Goal: Check status: Check status

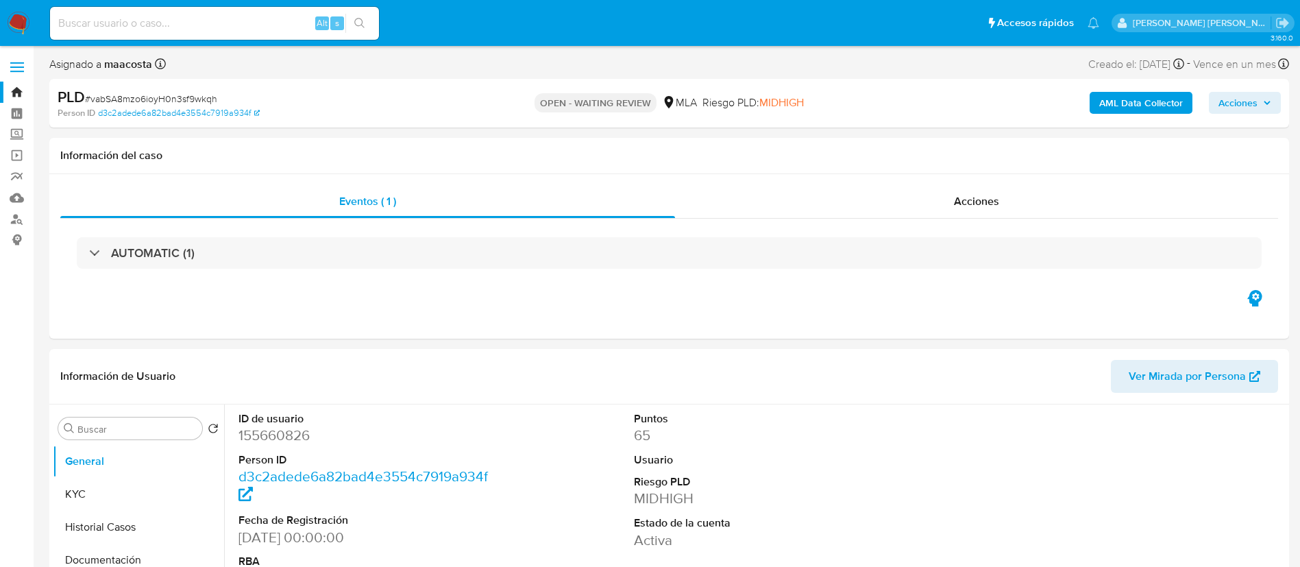
select select "10"
click at [202, 306] on div "Eventos ( 1 ) Acciones AUTOMATIC (1)" at bounding box center [669, 256] width 1240 height 165
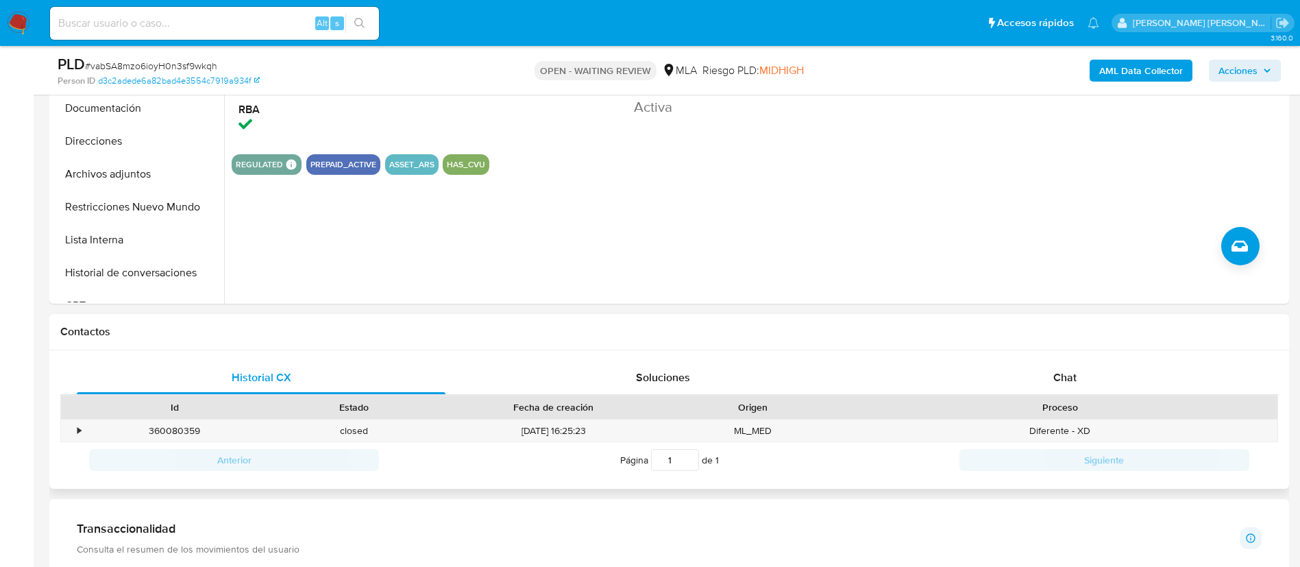
scroll to position [423, 0]
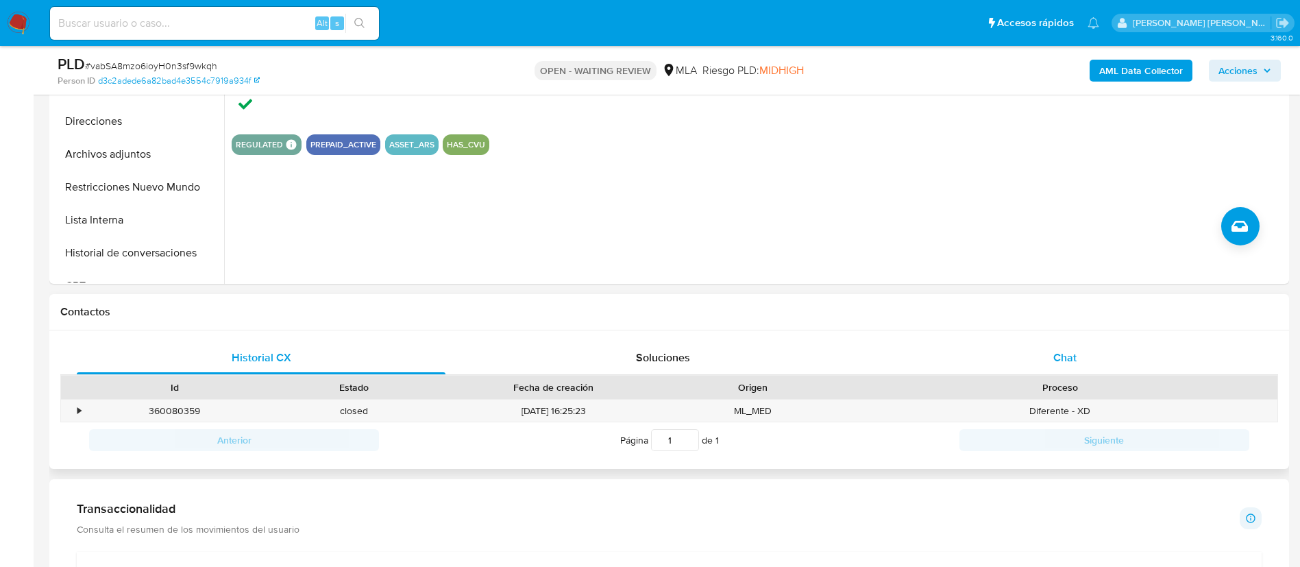
click at [1058, 361] on span "Chat" at bounding box center [1065, 358] width 23 height 16
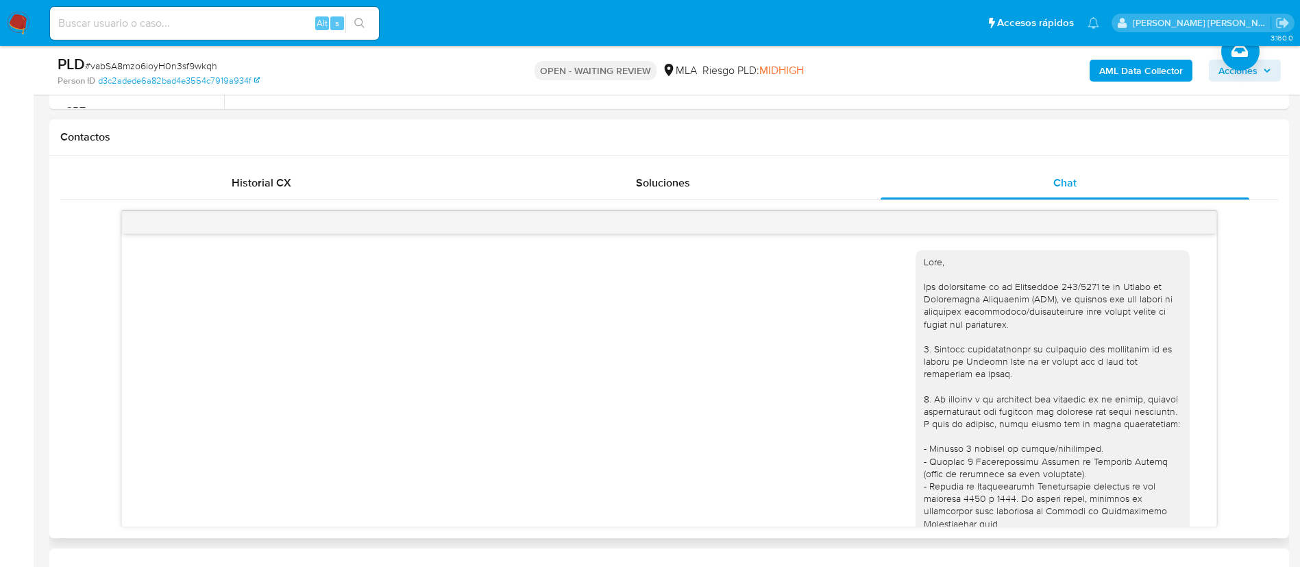
scroll to position [710, 0]
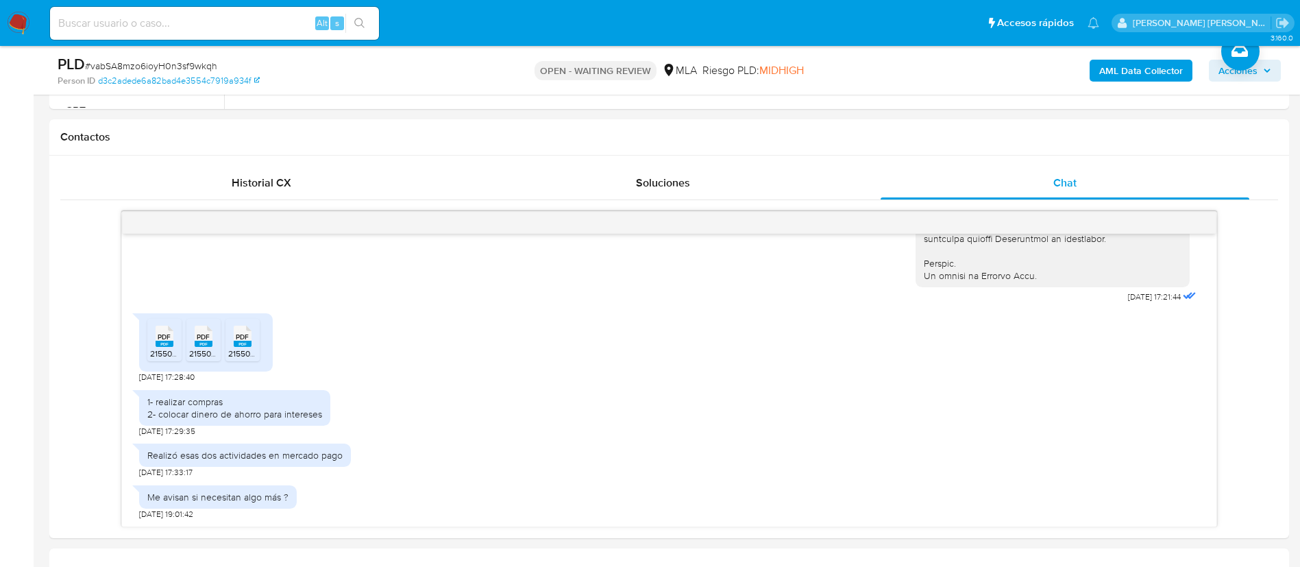
click at [0, 353] on aside "Bandeja Tablero Screening Búsqueda en Listas Watchlist Herramientas Operaciones…" at bounding box center [17, 492] width 34 height 2180
click at [27, 443] on aside "Bandeja Tablero Screening Búsqueda en Listas Watchlist Herramientas Operaciones…" at bounding box center [17, 492] width 34 height 2180
click at [0, 397] on aside "Bandeja Tablero Screening Búsqueda en Listas Watchlist Herramientas Operaciones…" at bounding box center [17, 492] width 34 height 2180
click at [274, 178] on span "Historial CX" at bounding box center [262, 183] width 60 height 16
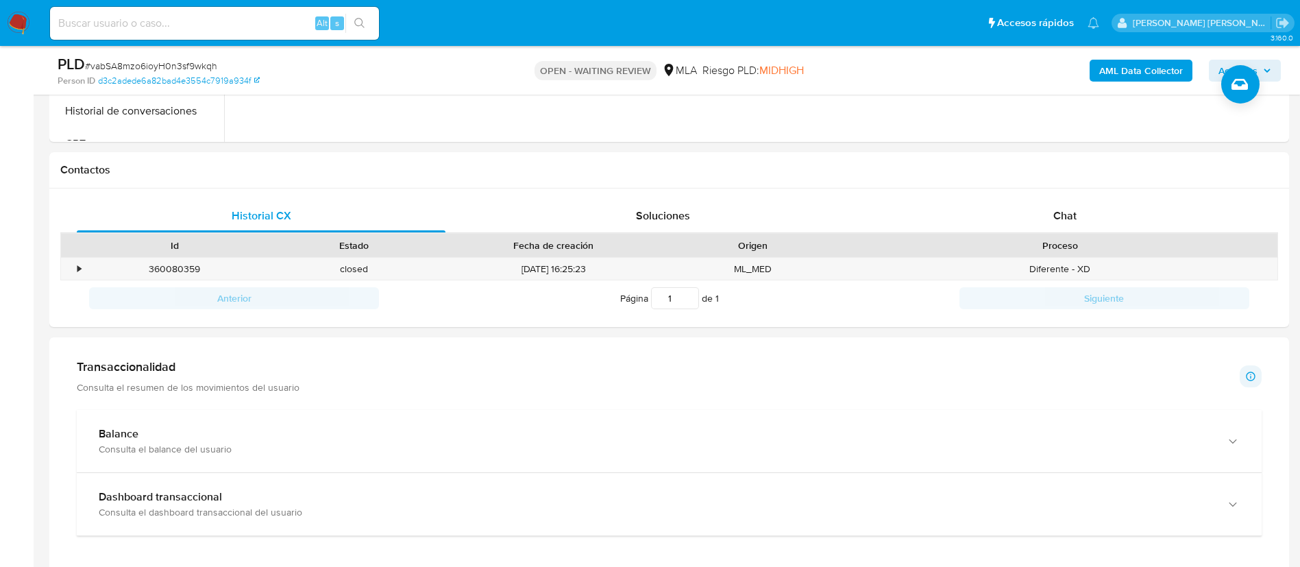
scroll to position [566, 0]
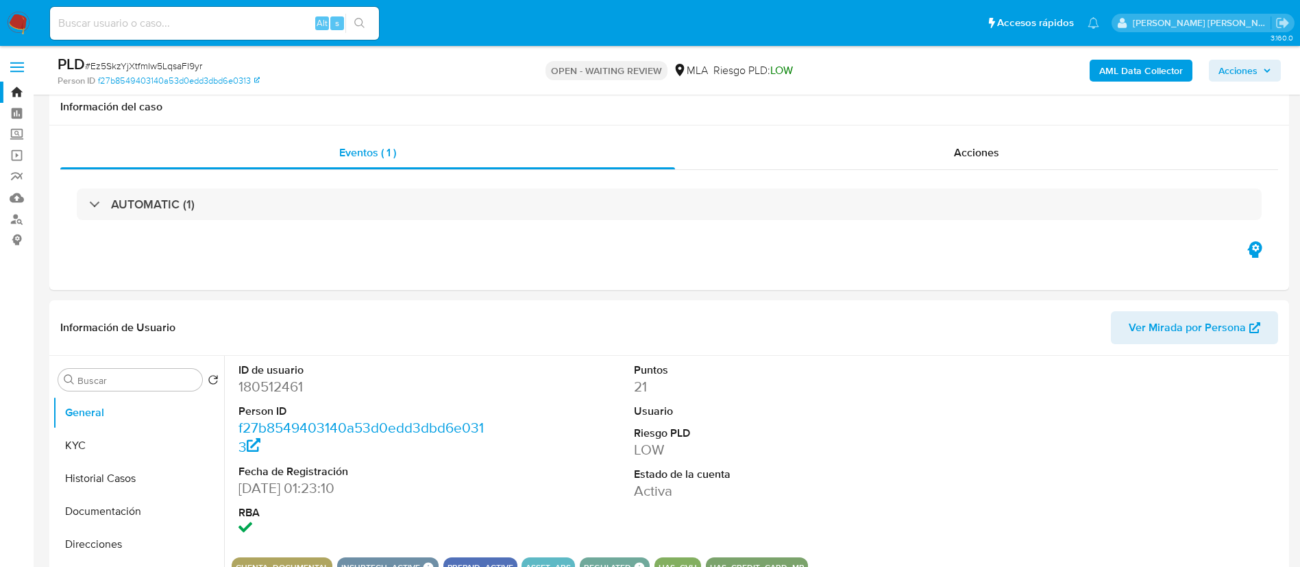
select select "10"
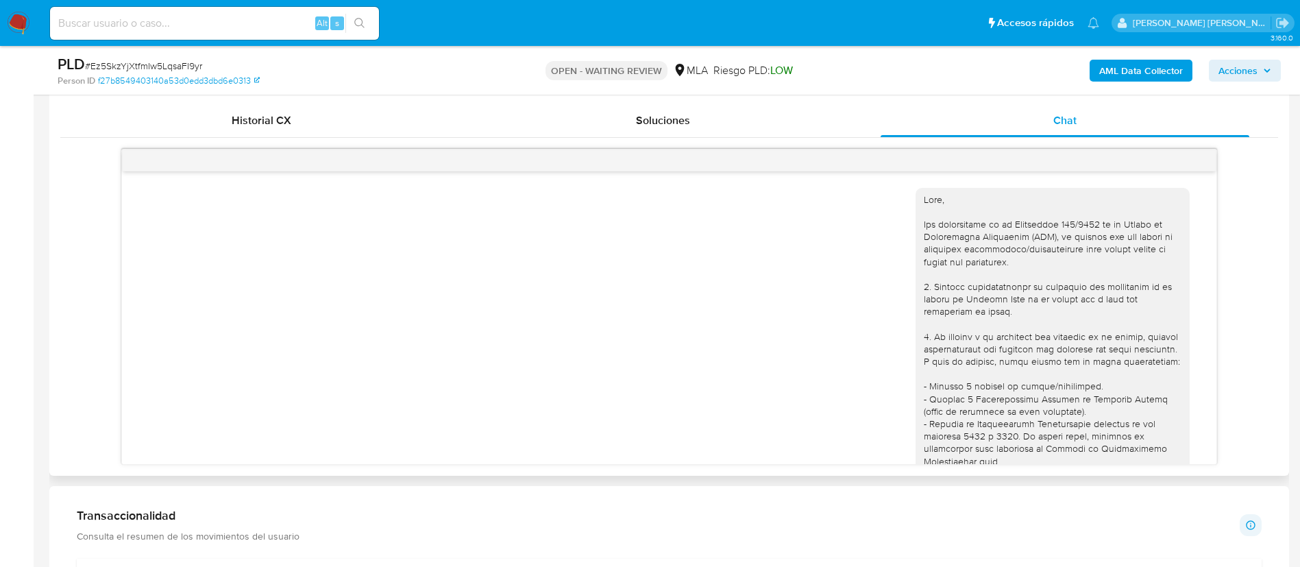
scroll to position [2359, 0]
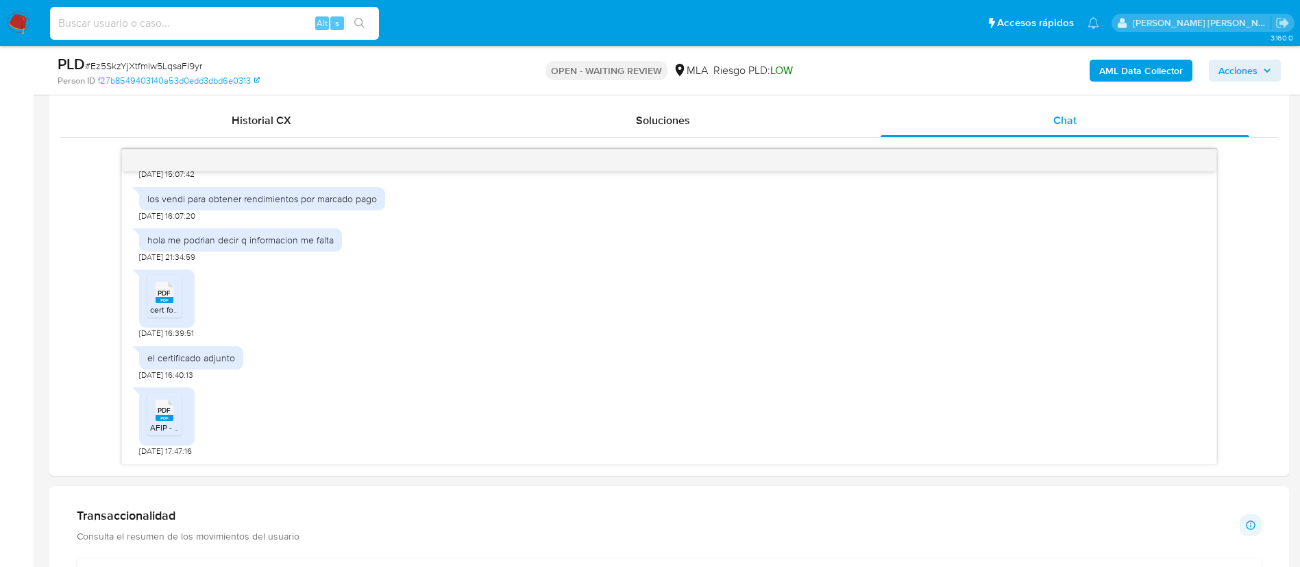
paste input "ECDbC21POoNQB9HWJGu1mU9E"
click at [183, 23] on input "ECDbC21POoNQB9HWJGu1mU9E" at bounding box center [214, 23] width 329 height 18
type input "ECDbC21POoNQB9HWJGu1mU9E"
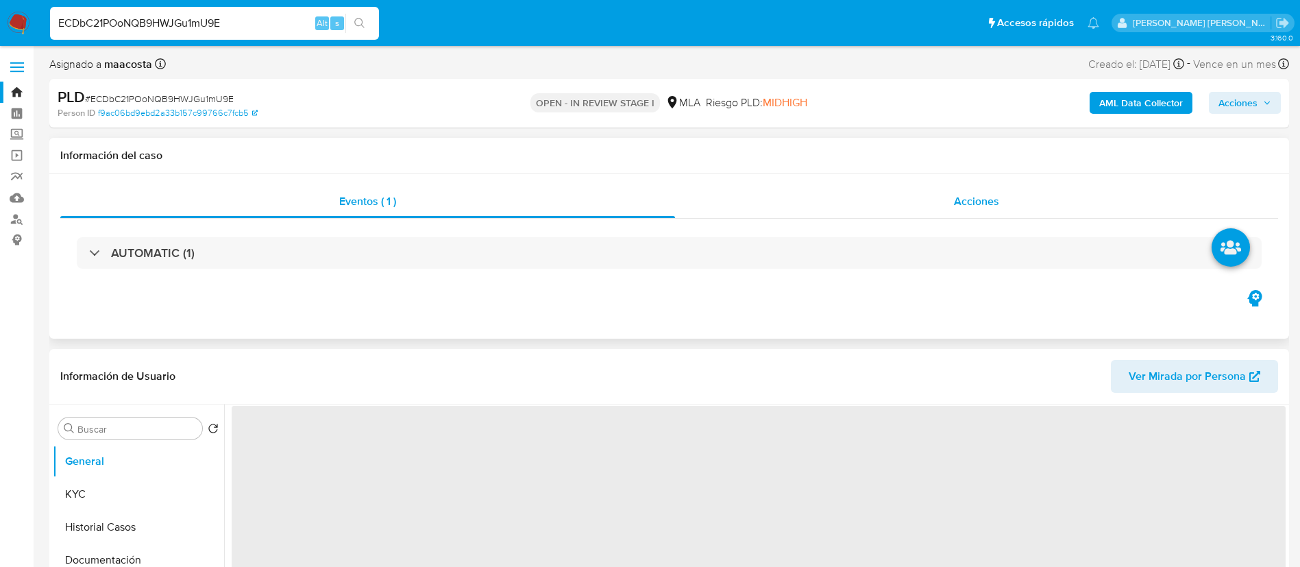
select select "10"
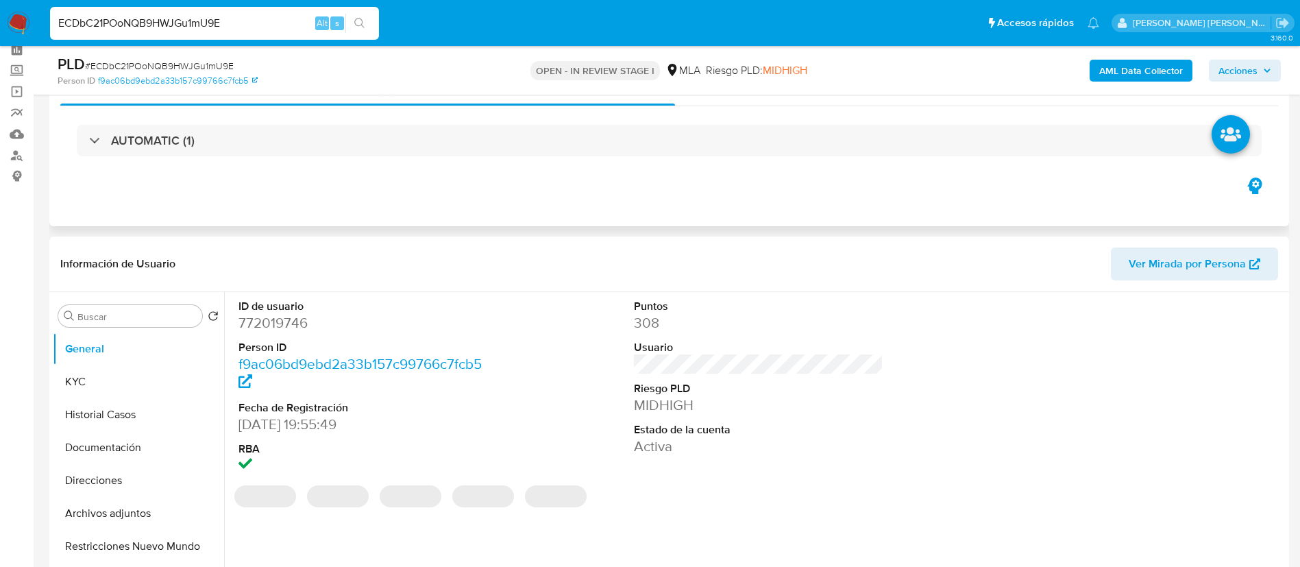
scroll to position [66, 0]
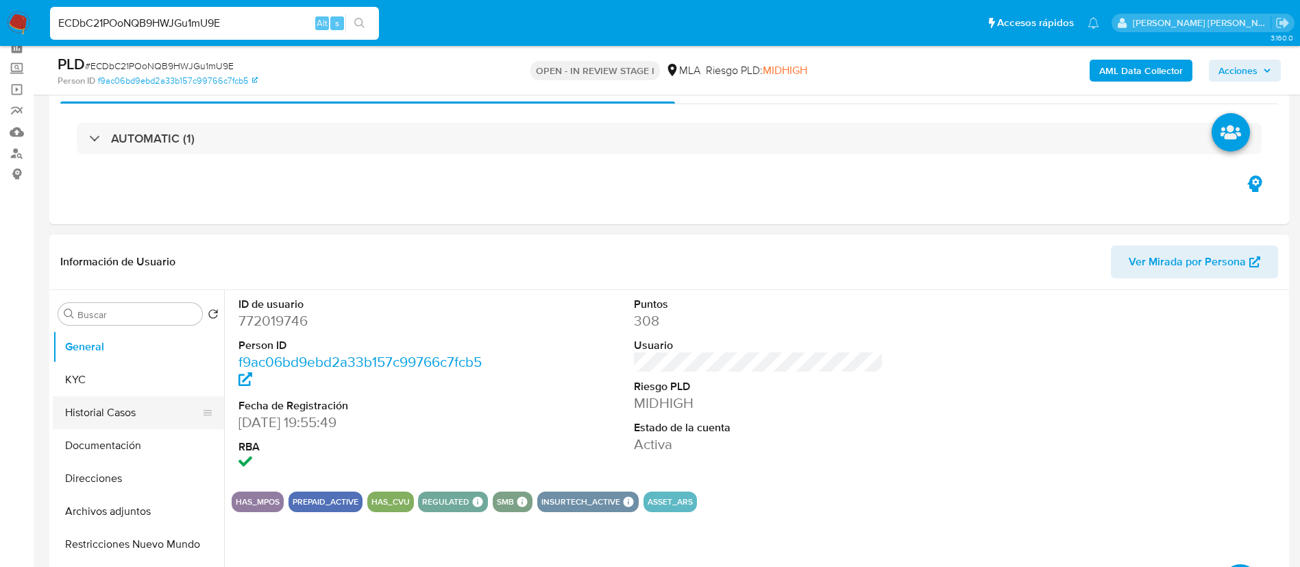
click at [112, 409] on button "Historial Casos" at bounding box center [133, 412] width 160 height 33
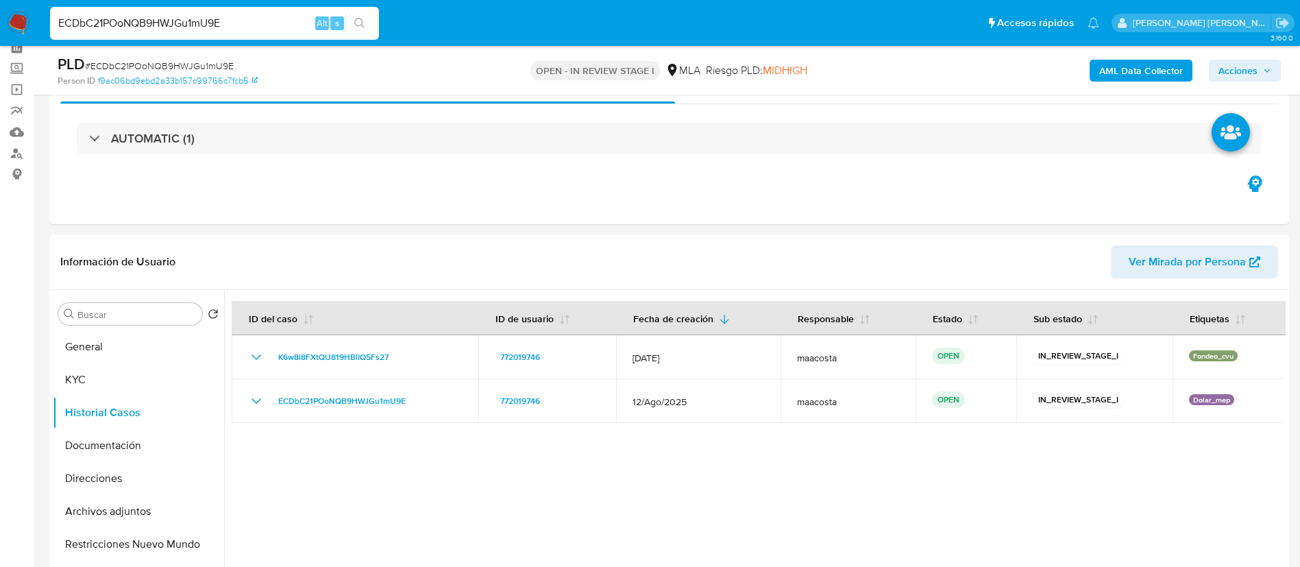
click at [245, 24] on input "ECDbC21POoNQB9HWJGu1mU9E" at bounding box center [214, 23] width 329 height 18
paste input "IiOwXEYVWT7642nFrBCgbRSV"
type input "IiOwXEYVWT7642nFrBCgbRSV"
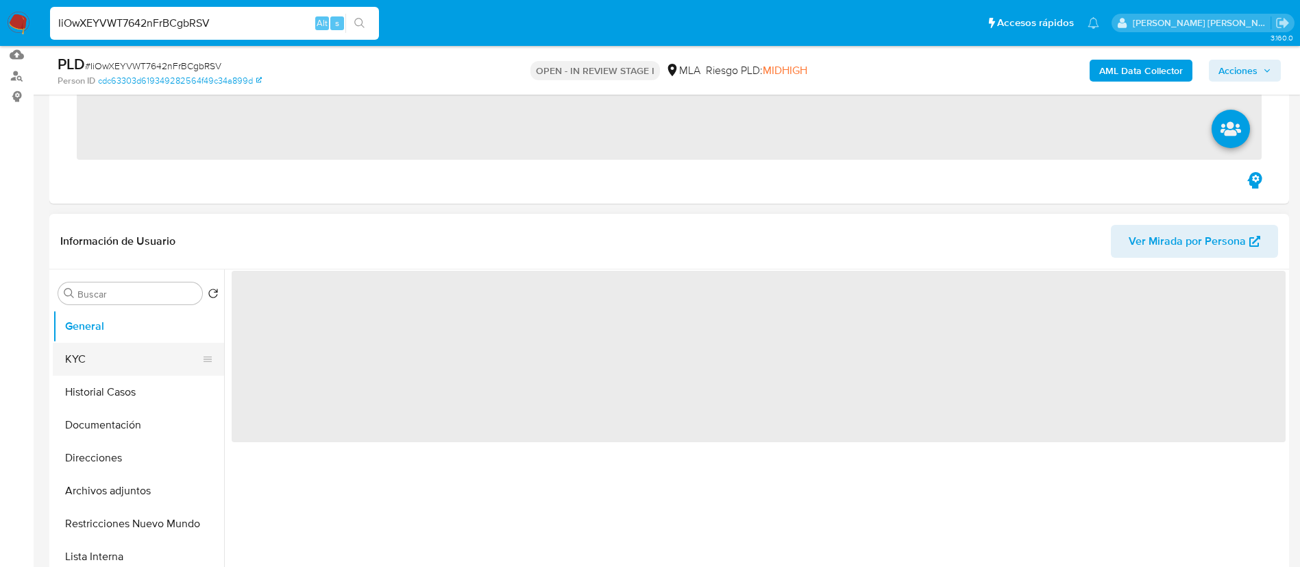
select select "10"
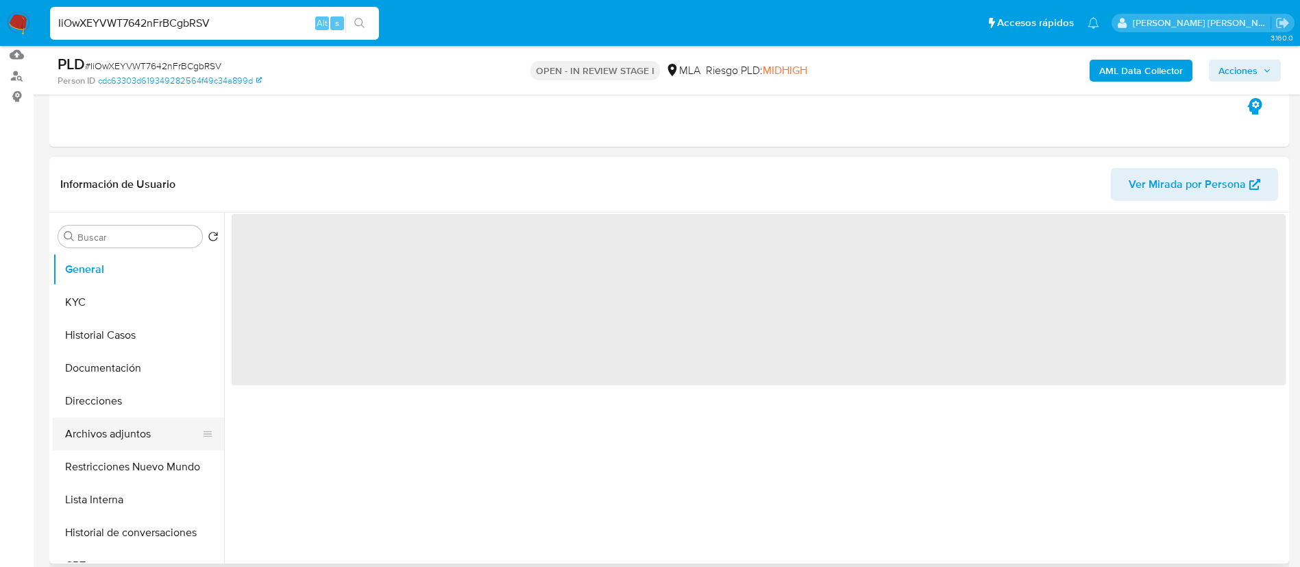
scroll to position [146, 0]
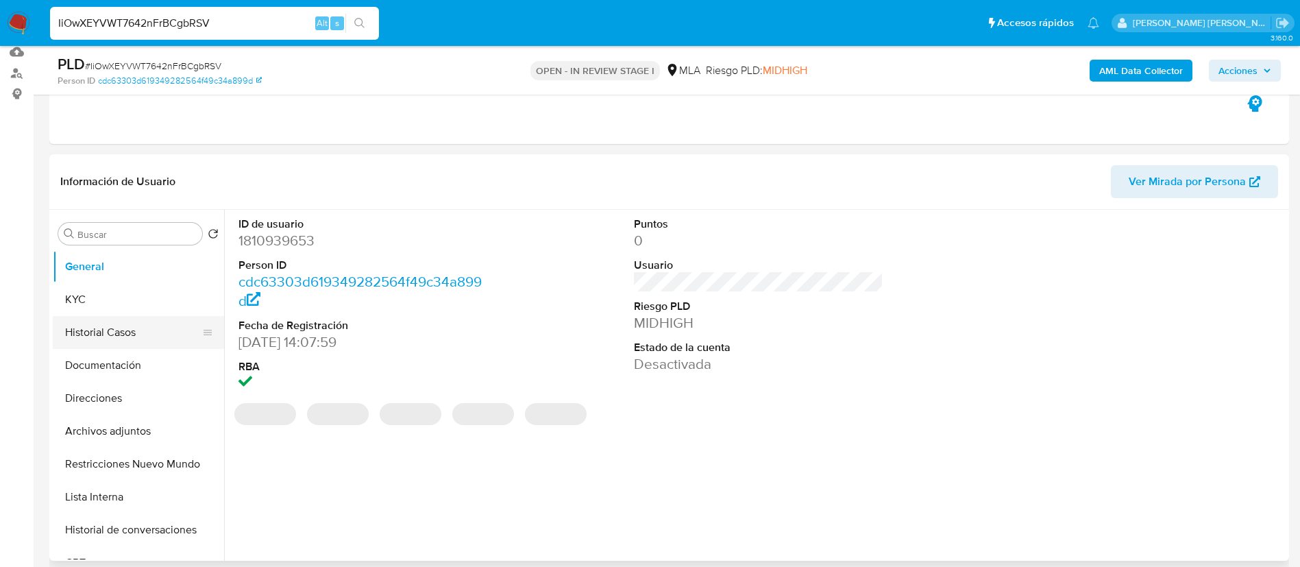
click at [93, 337] on button "Historial Casos" at bounding box center [133, 332] width 160 height 33
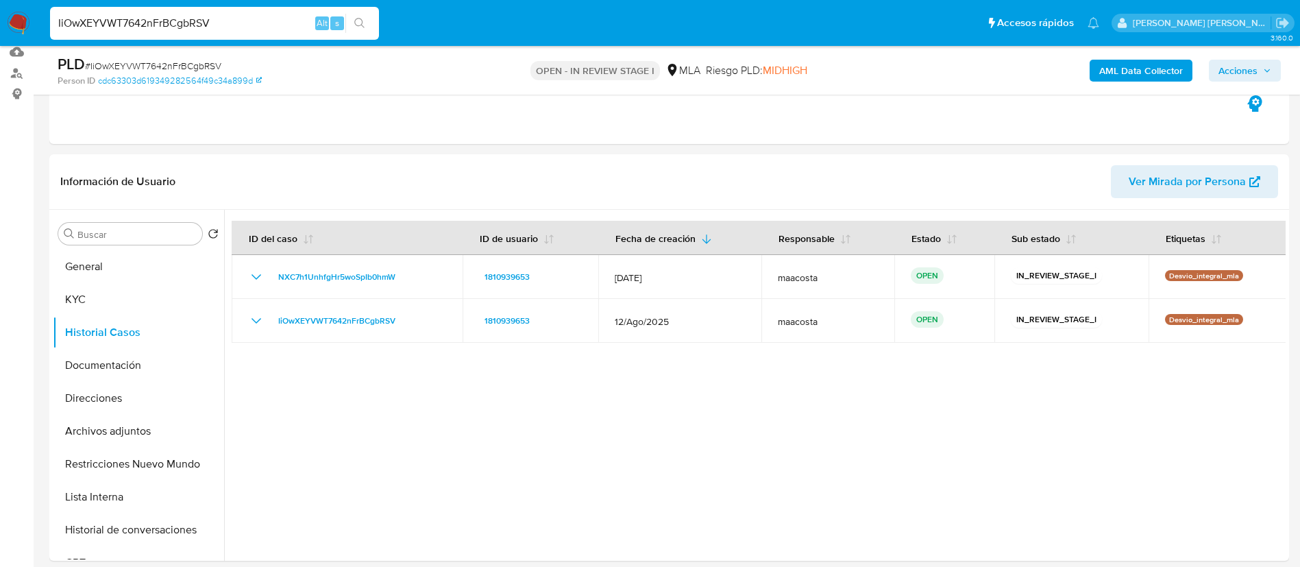
paste input "CUMnb5D9n6uIuBgCUJEwyitc"
click at [298, 29] on input "CUMnb5D9n6uIuBgCUJEwyitc" at bounding box center [214, 23] width 329 height 18
type input "CUMnb5D9n6uIuBgCUJEwyitc"
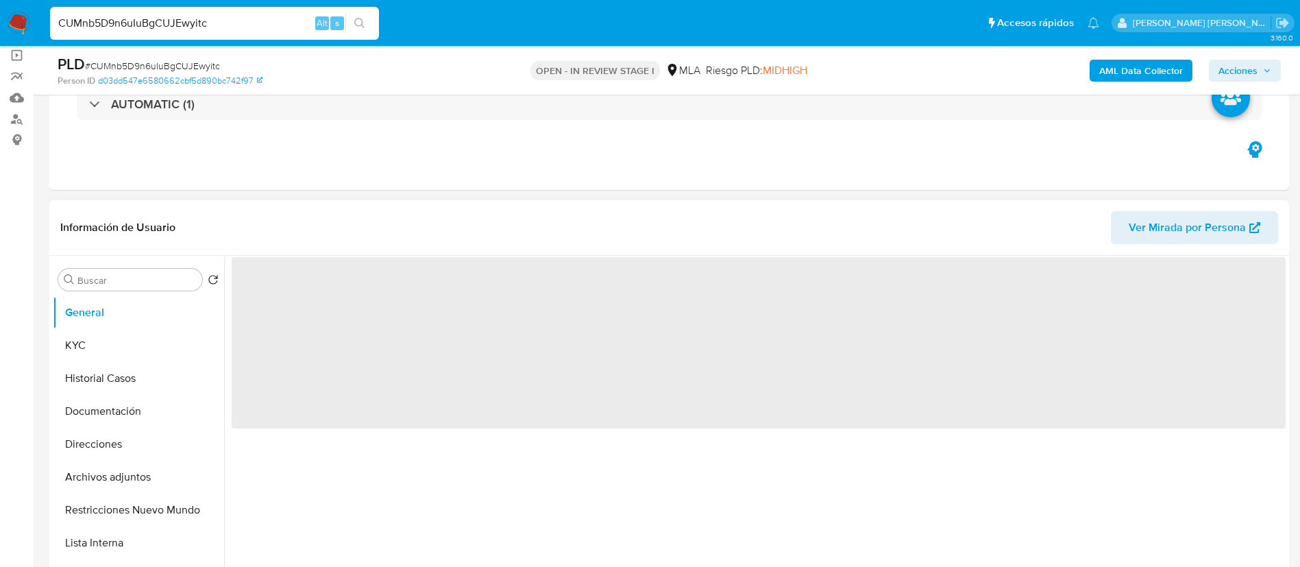
scroll to position [108, 0]
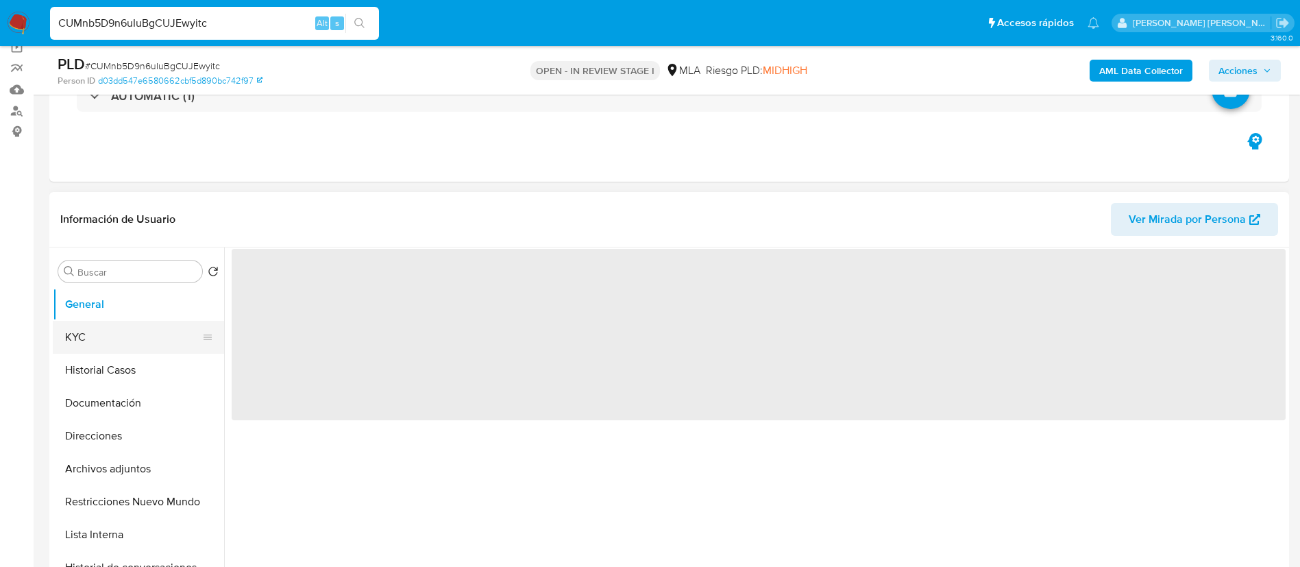
select select "10"
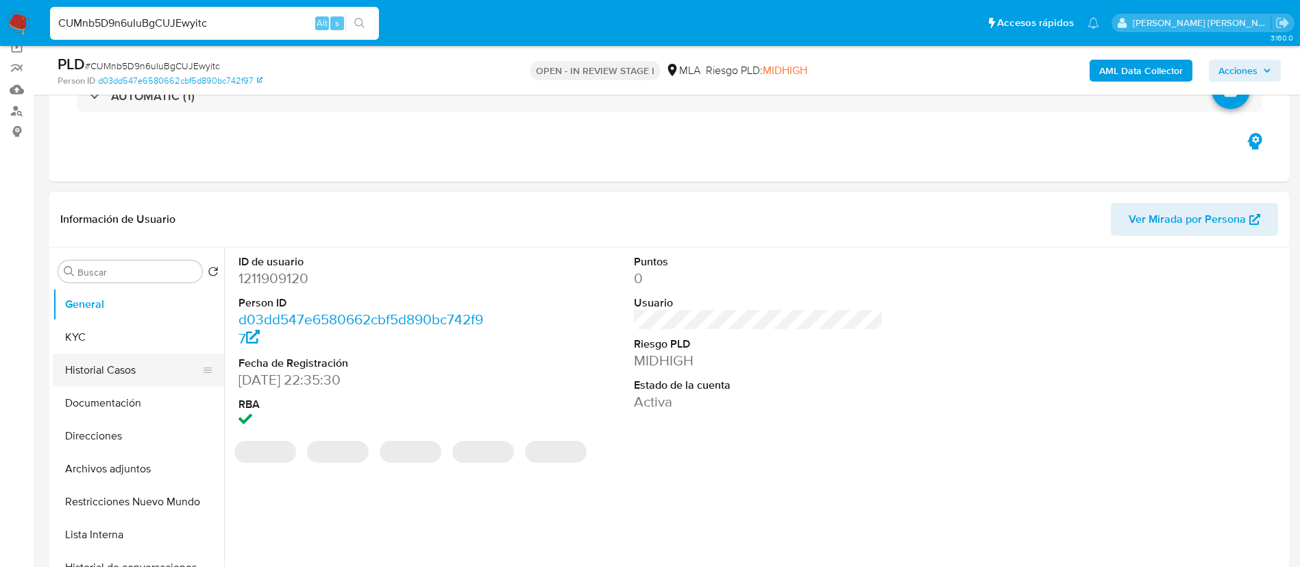
click at [101, 374] on button "Historial Casos" at bounding box center [133, 370] width 160 height 33
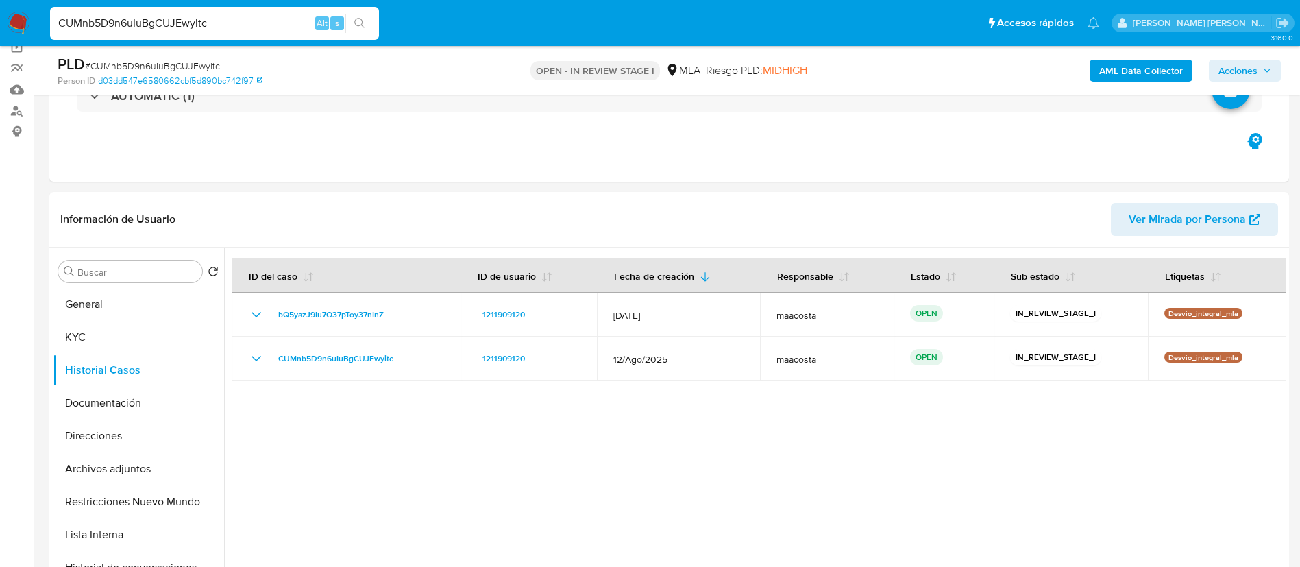
paste input "HL7lJgr9uJcviQWUVujllgKO"
click at [276, 29] on input "HL7lJgr9uJcviQWUVujllgKO" at bounding box center [214, 23] width 329 height 18
type input "HL7lJgr9uJcviQWUVujllgKO"
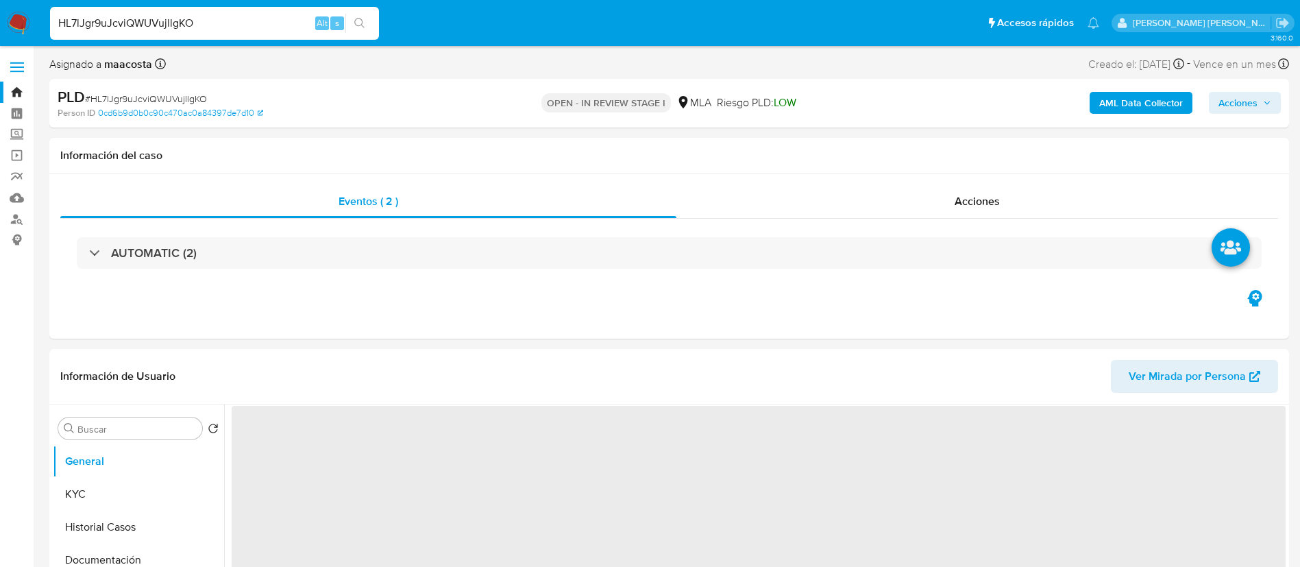
select select "10"
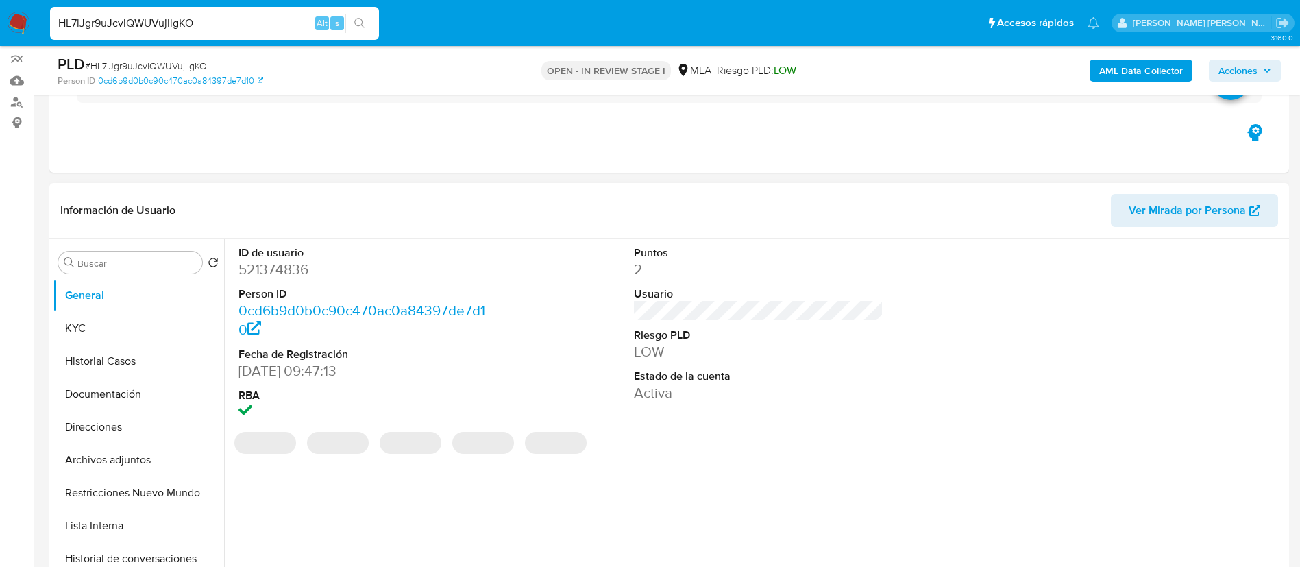
scroll to position [119, 0]
click at [99, 358] on button "Historial Casos" at bounding box center [133, 359] width 160 height 33
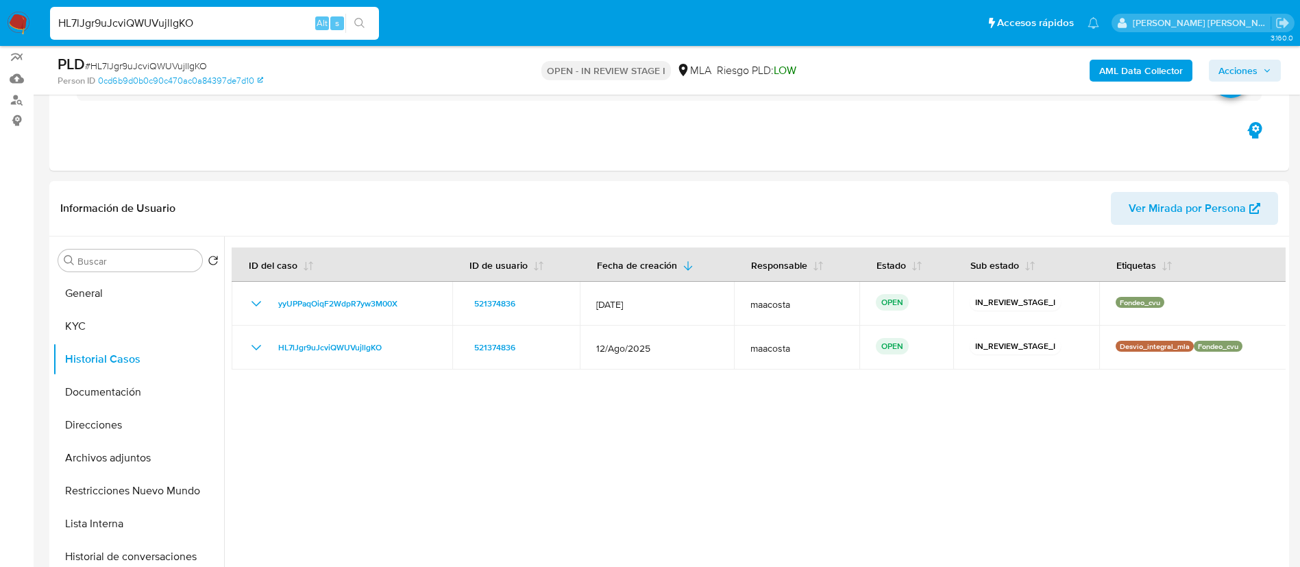
drag, startPoint x: 228, startPoint y: 32, endPoint x: 219, endPoint y: 30, distance: 9.1
click at [219, 30] on div "HL7lJgr9uJcviQWUVujllgKO Alt s" at bounding box center [214, 23] width 329 height 33
paste input "AoIcRh2krMJk4qzA0xcnHXo3"
click at [219, 30] on input "AoIcRh2krMJk4qzA0xcnHXo3" at bounding box center [214, 23] width 329 height 18
type input "AoIcRh2krMJk4qzA0xcnHXo3"
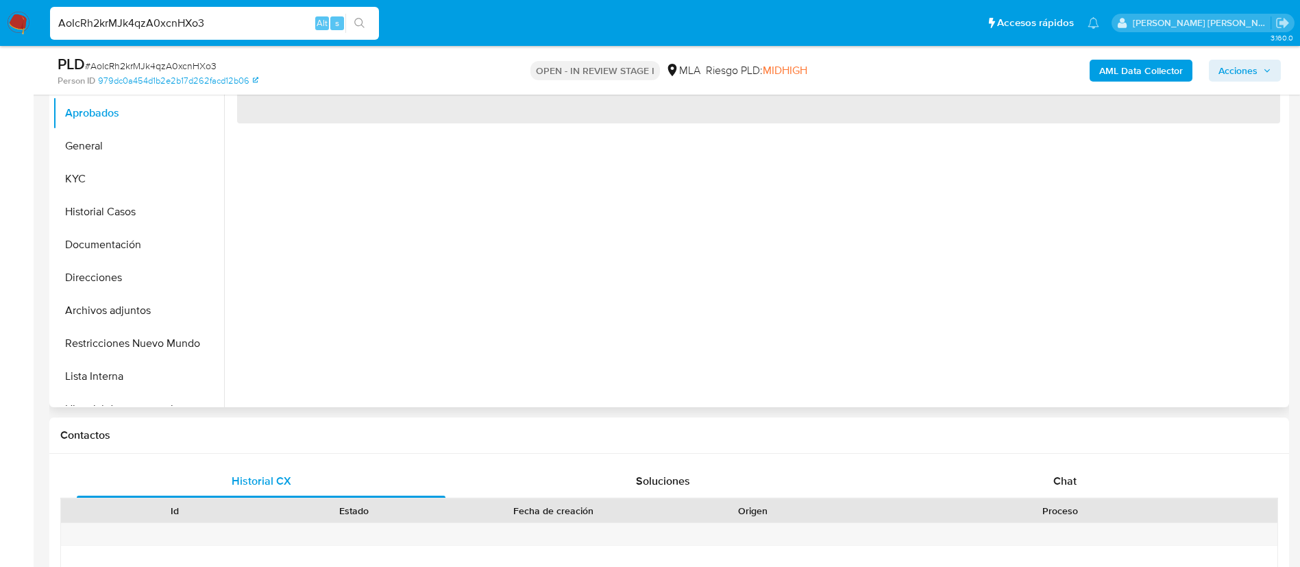
scroll to position [317, 0]
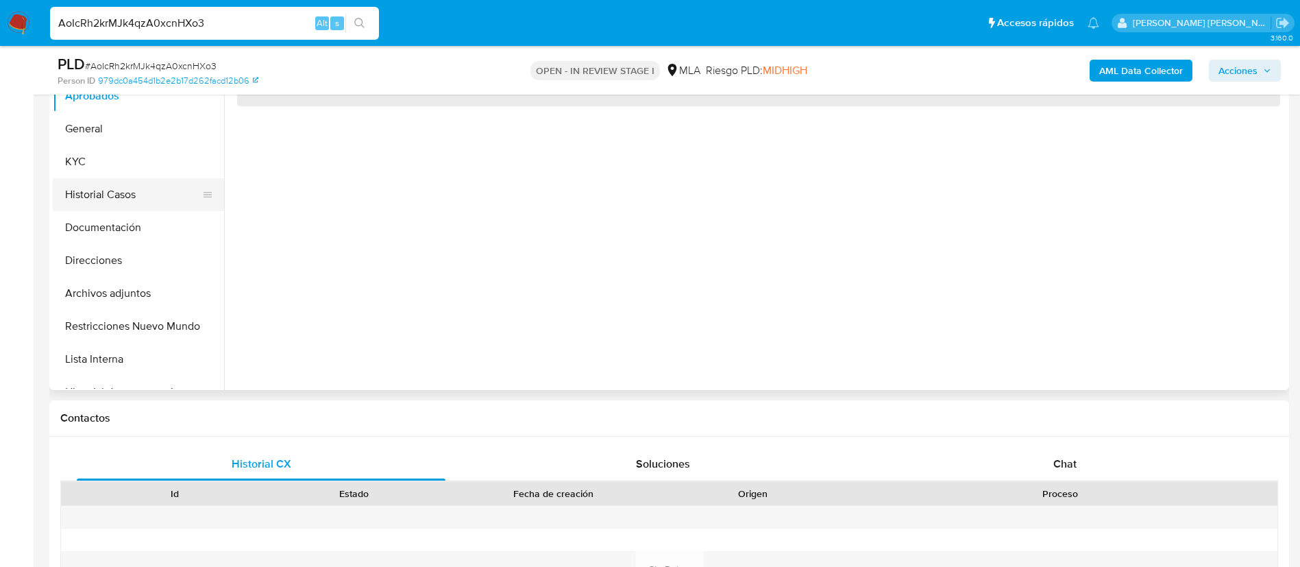
select select "10"
click at [119, 197] on button "Historial Casos" at bounding box center [133, 194] width 160 height 33
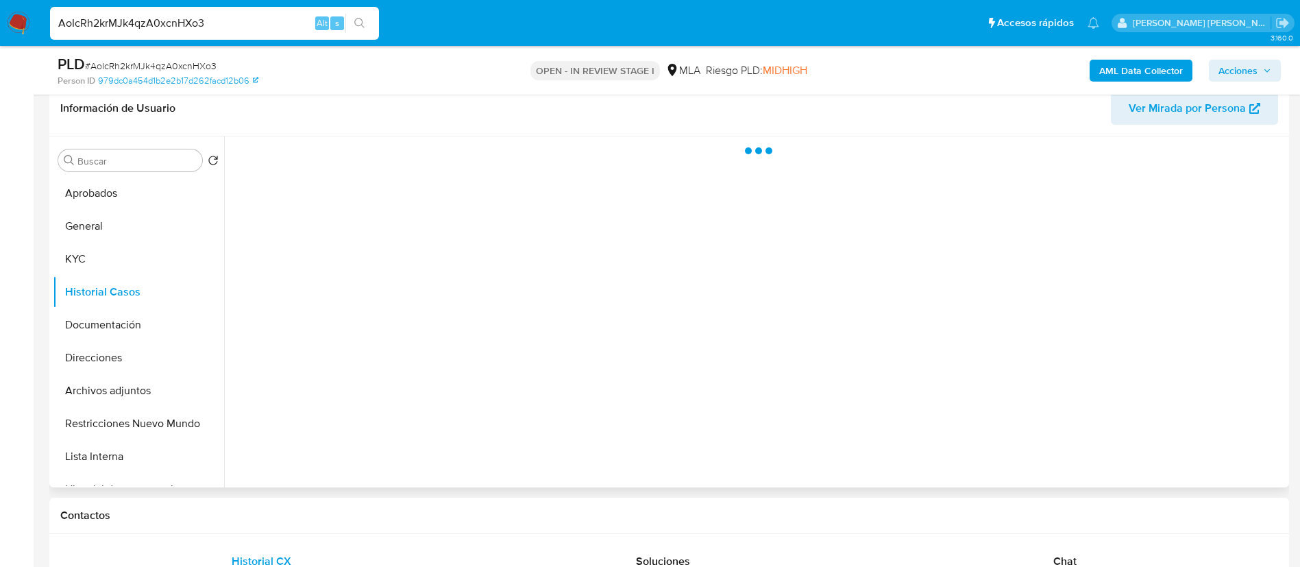
scroll to position [218, 0]
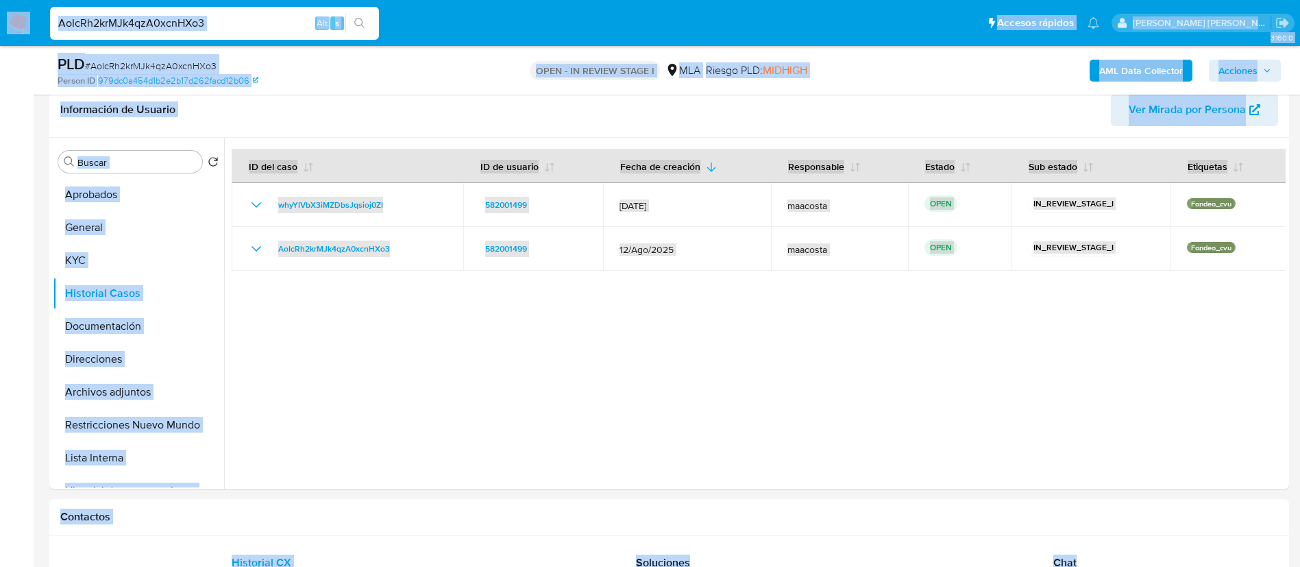
click at [268, 27] on input "AoIcRh2krMJk4qzA0xcnHXo3" at bounding box center [214, 23] width 329 height 18
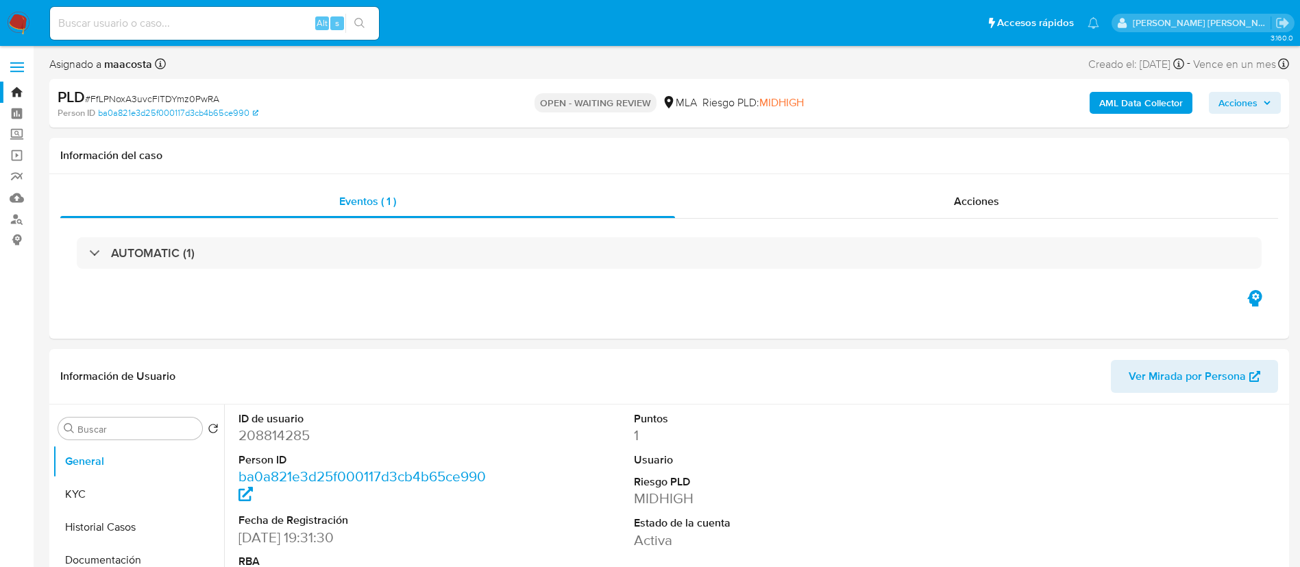
select select "10"
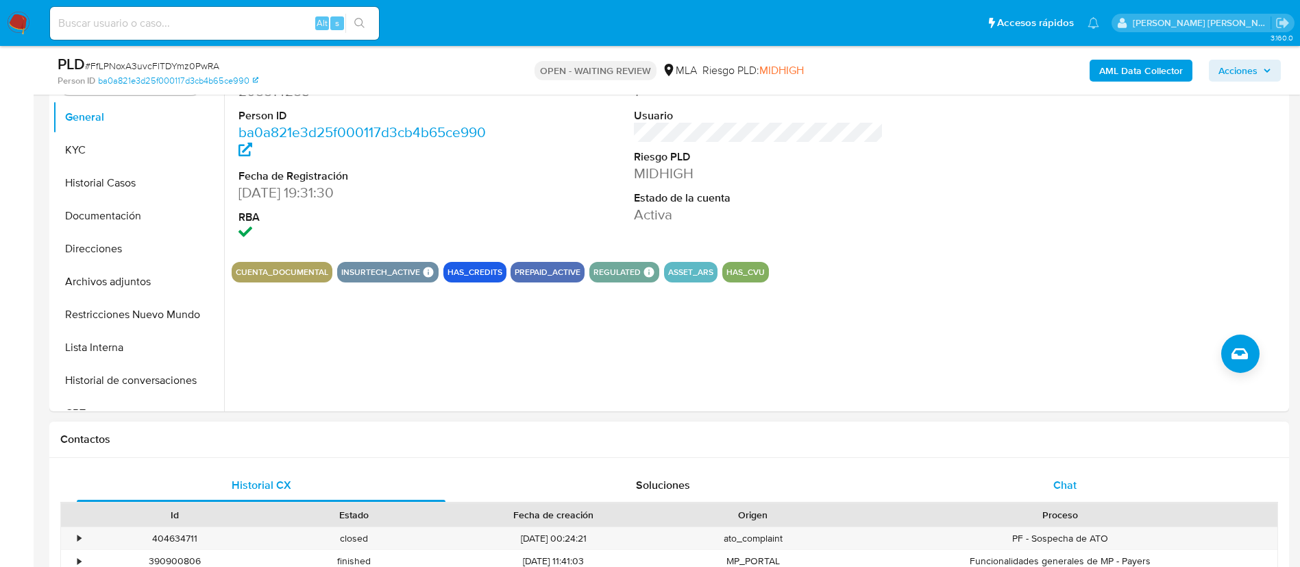
click at [1040, 477] on div "Chat" at bounding box center [1065, 485] width 369 height 33
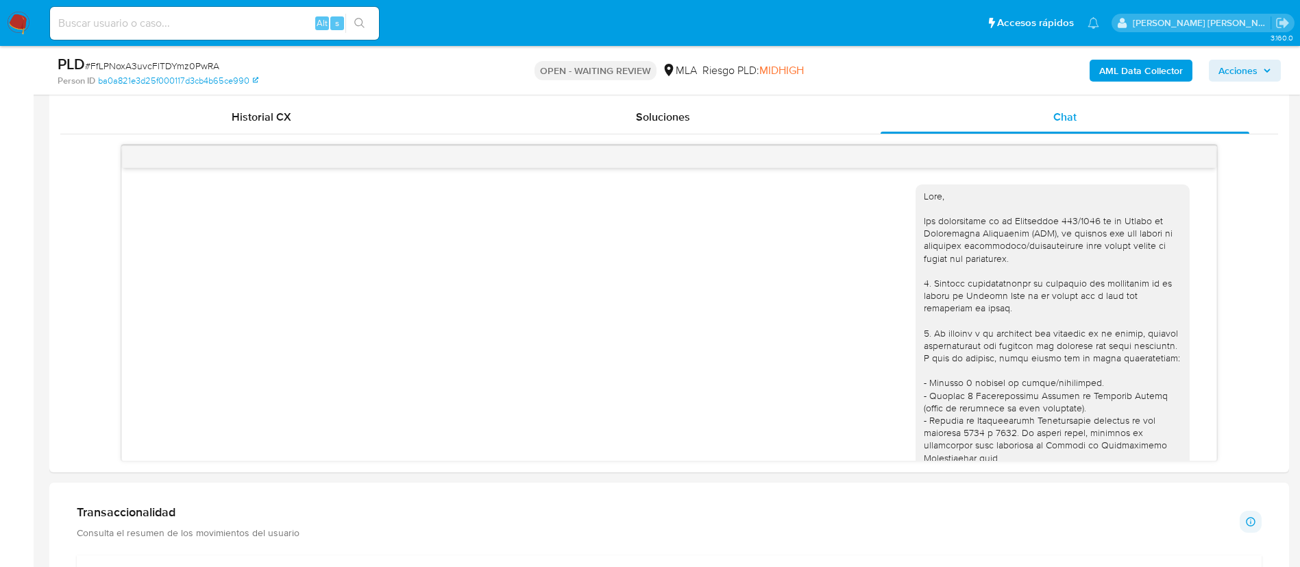
scroll to position [651, 0]
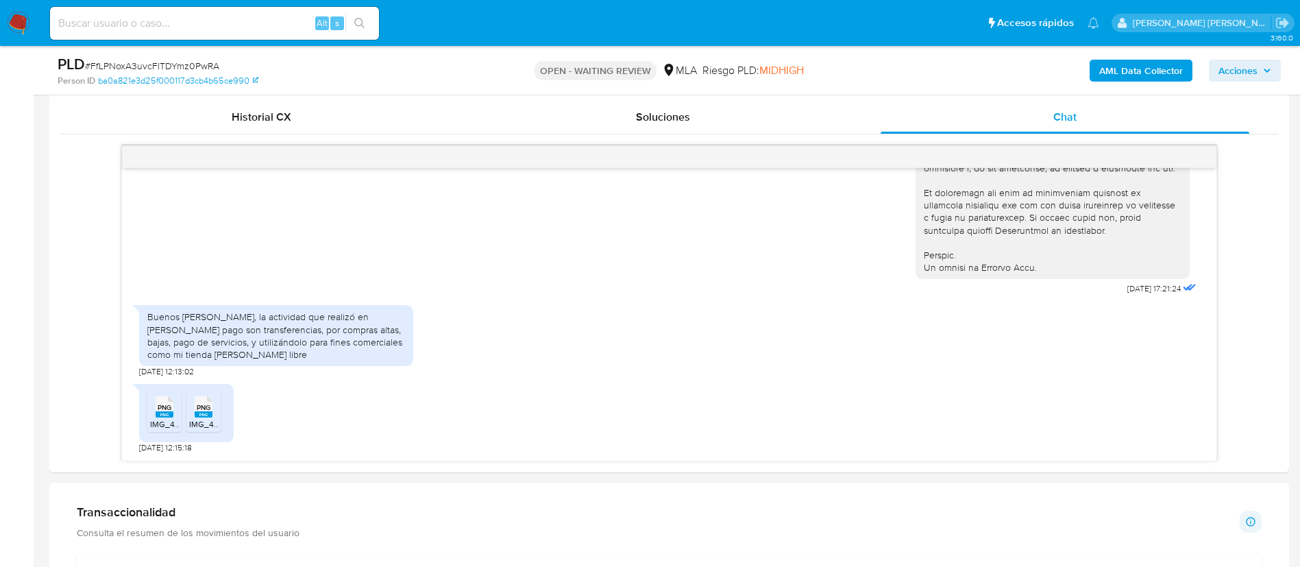
click at [2, 400] on aside "Bandeja Tablero Screening Búsqueda en Listas Watchlist Herramientas Operaciones…" at bounding box center [17, 467] width 34 height 2262
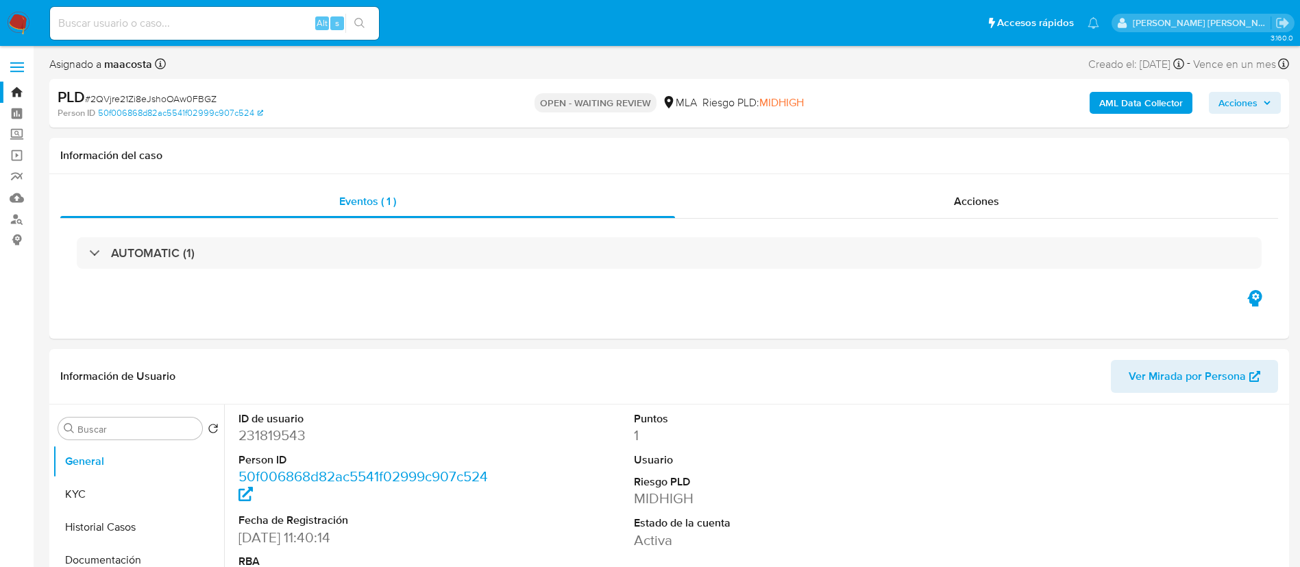
select select "10"
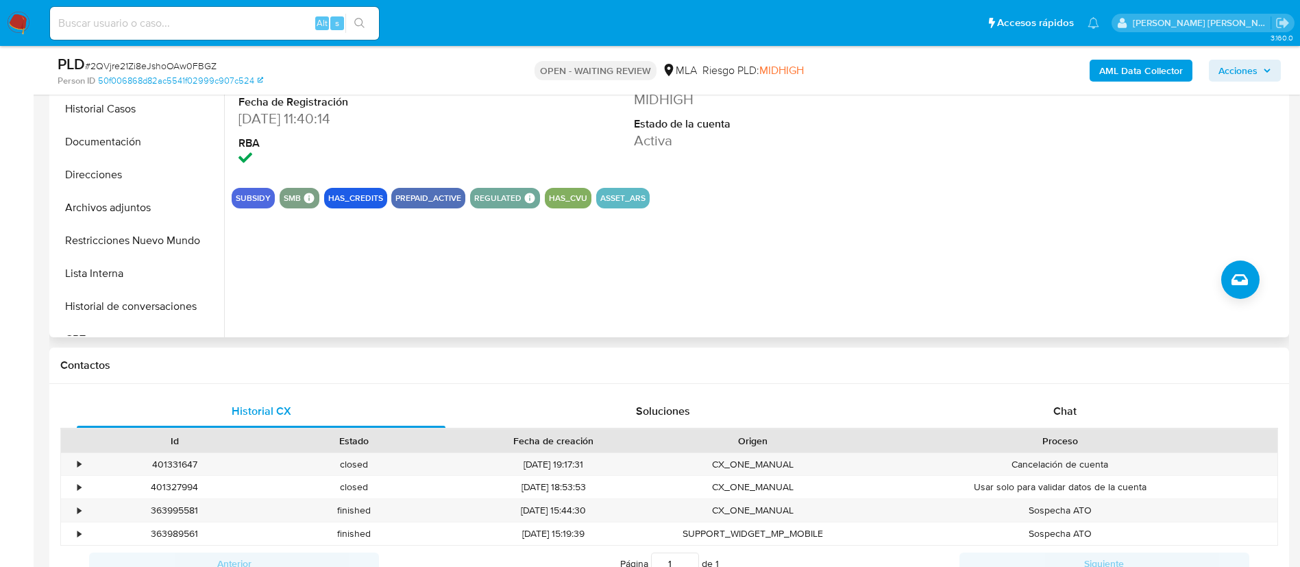
scroll to position [422, 0]
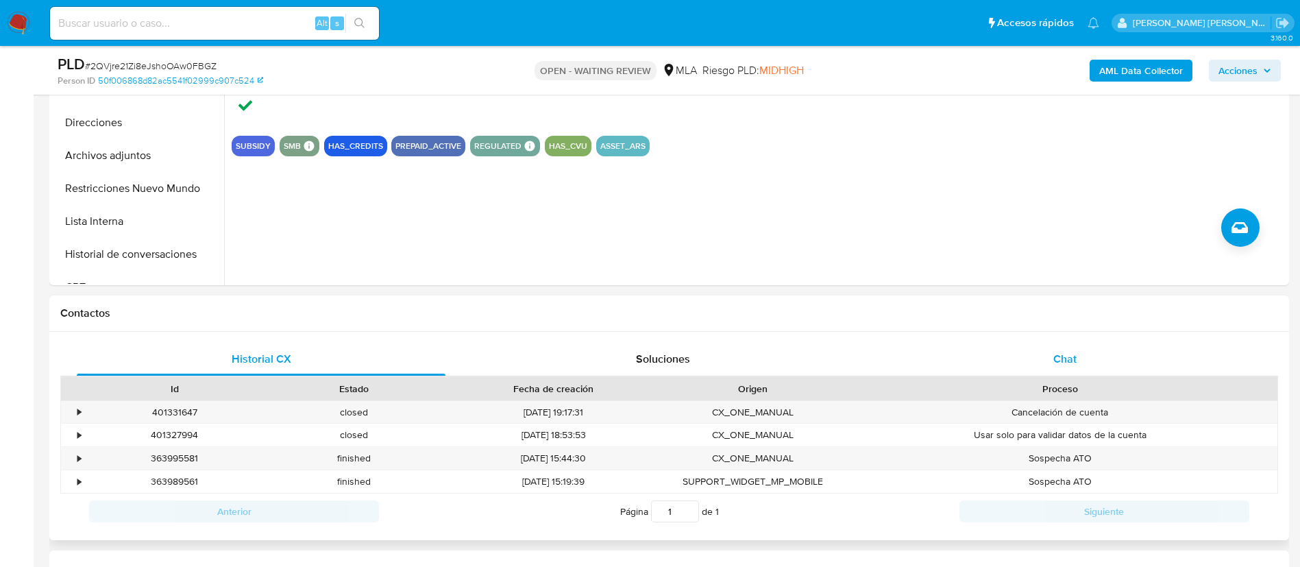
click at [1091, 361] on div "Chat" at bounding box center [1065, 359] width 369 height 33
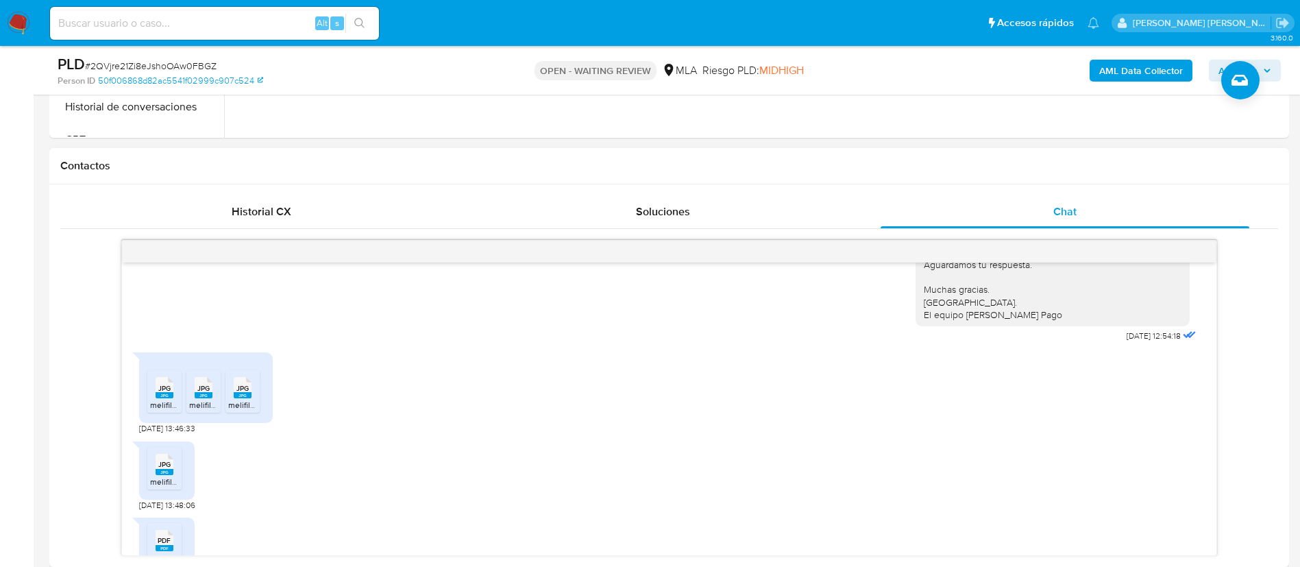
scroll to position [1373, 0]
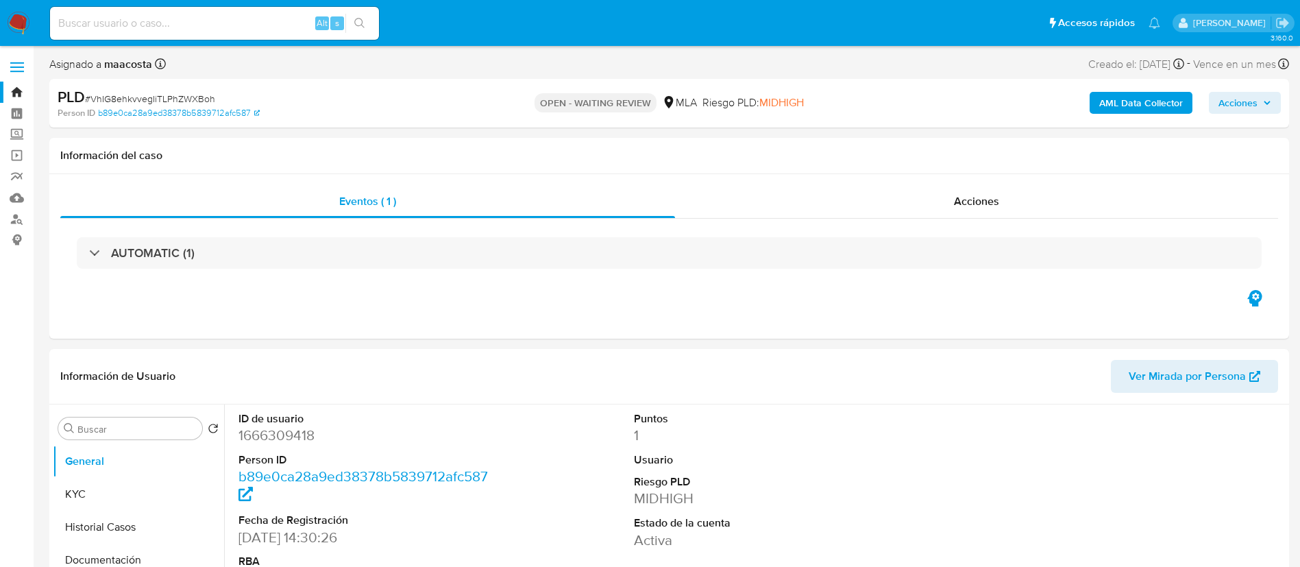
select select "10"
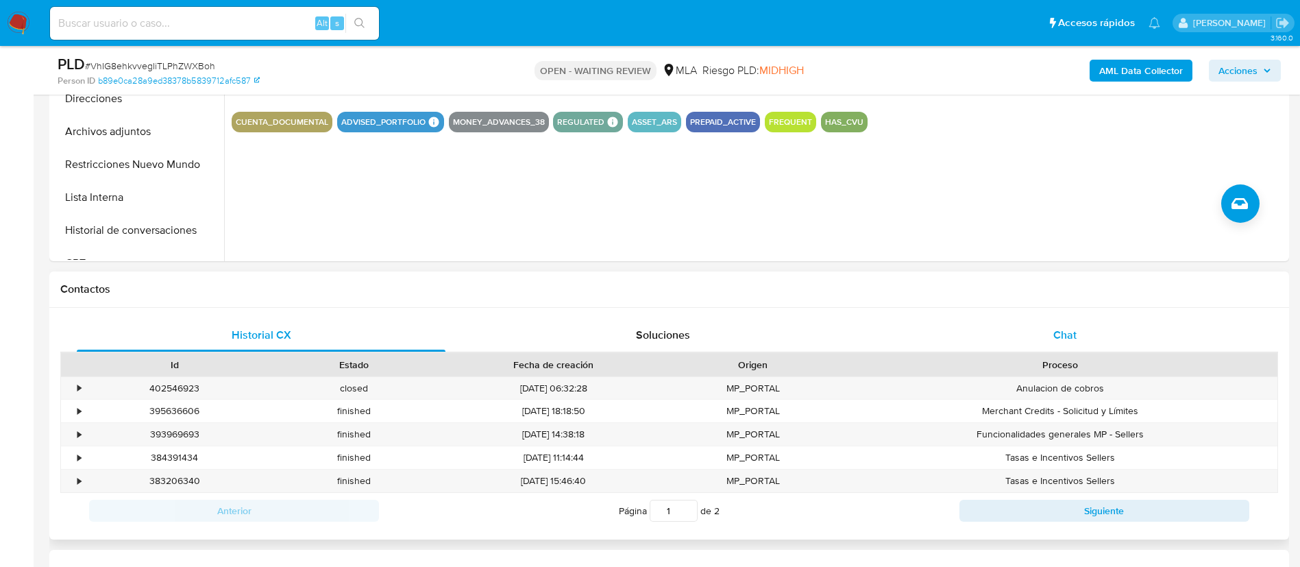
click at [1075, 321] on div "Chat" at bounding box center [1065, 335] width 369 height 33
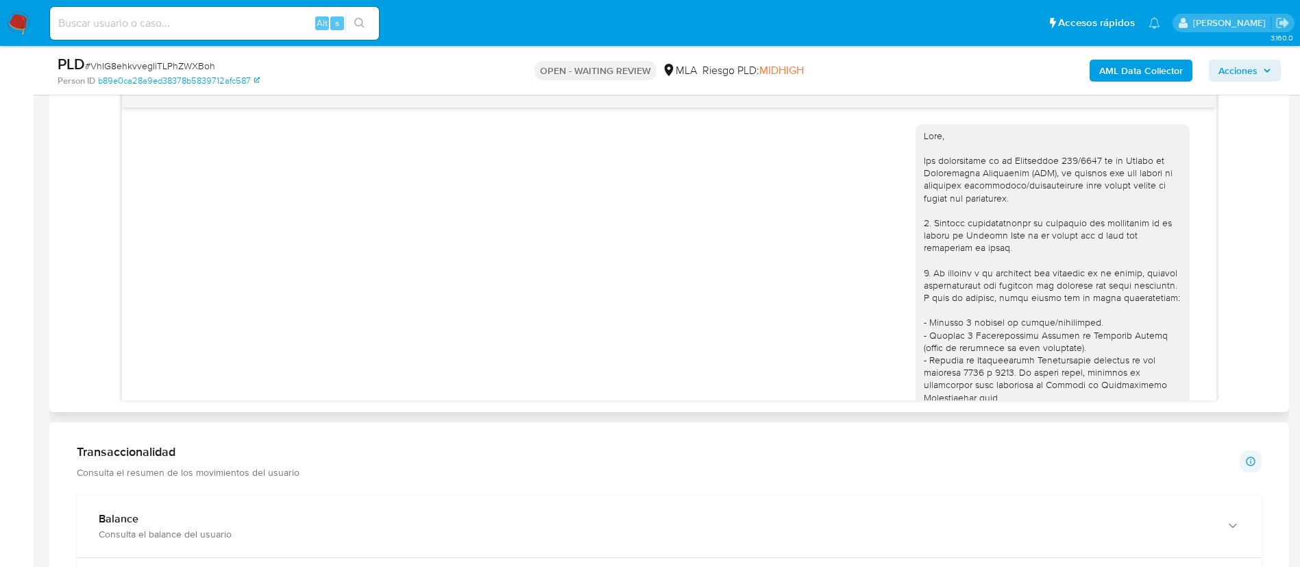
scroll to position [999, 0]
